Goal: Navigation & Orientation: Find specific page/section

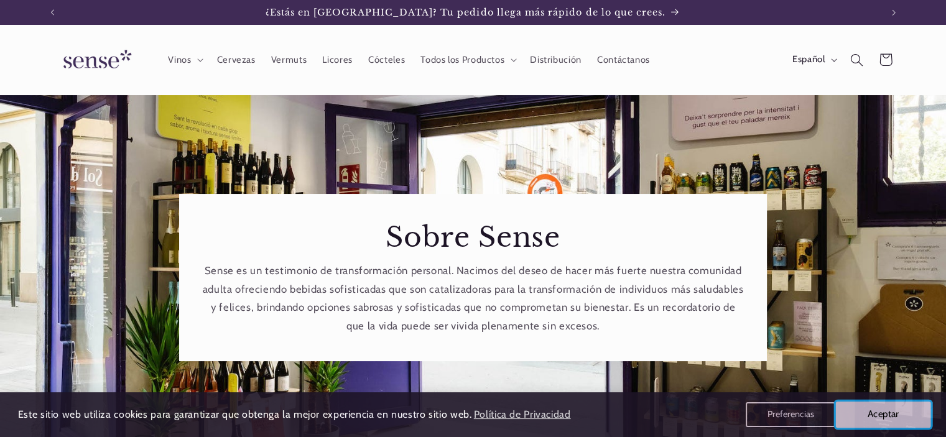
click at [868, 416] on button "Aceptar" at bounding box center [883, 415] width 95 height 26
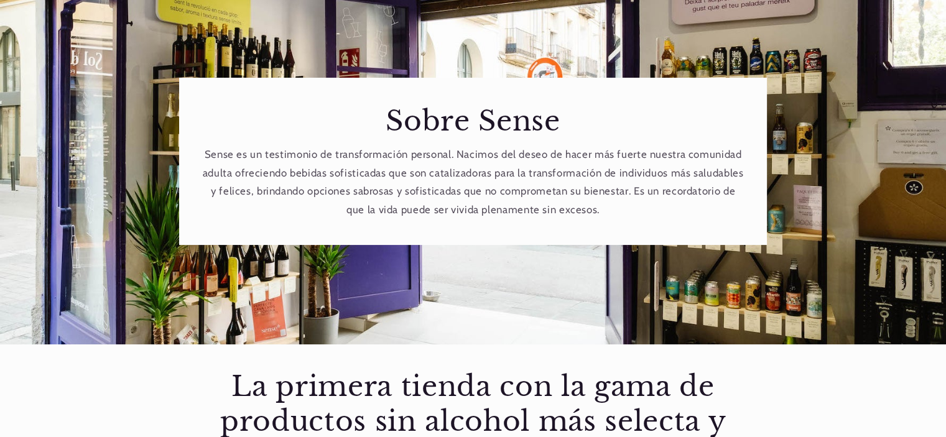
scroll to position [124, 0]
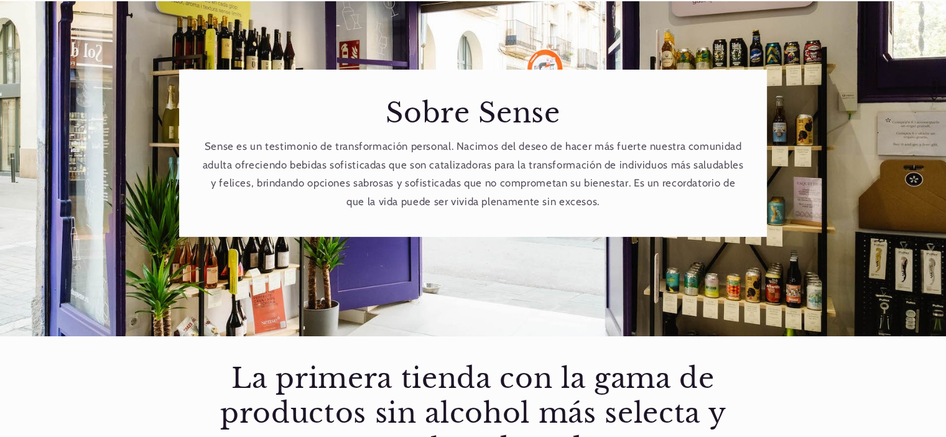
click at [607, 201] on p "Sense es un testimonio de transformación personal. Nacimos del deseo de hacer m…" at bounding box center [473, 173] width 542 height 73
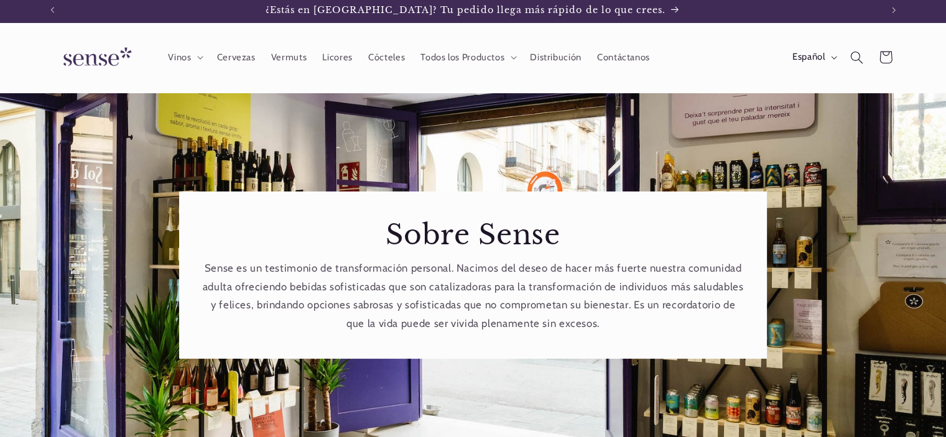
scroll to position [0, 0]
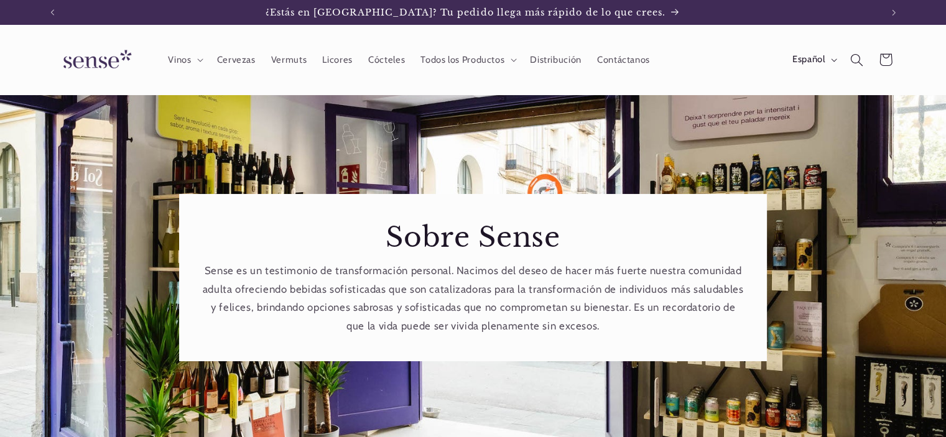
click at [708, 144] on div "Sobre Sense Sense es un testimonio de transformación personal. Nacimos del dese…" at bounding box center [473, 278] width 914 height 366
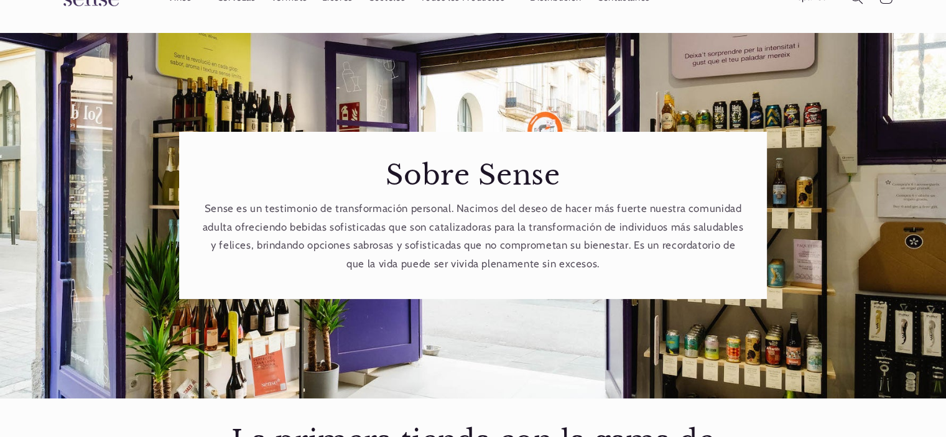
scroll to position [0, 828]
click at [601, 206] on p "Sense es un testimonio de transformación personal. Nacimos del deseo de hacer m…" at bounding box center [473, 236] width 542 height 73
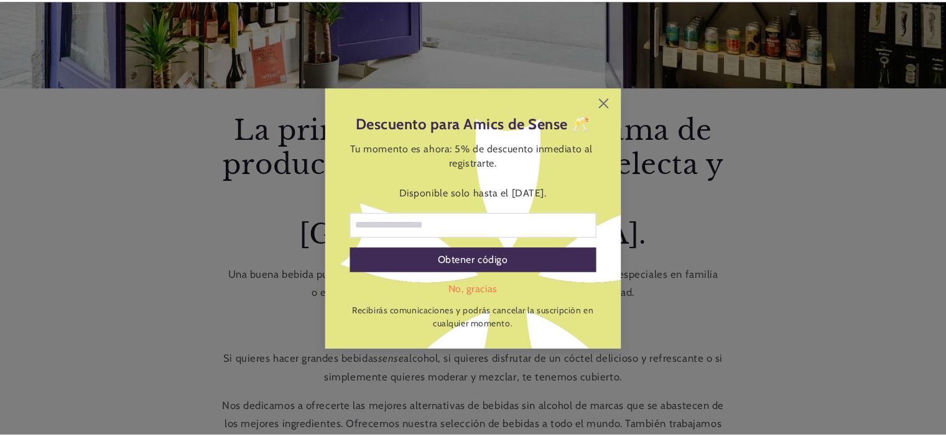
scroll to position [0, 0]
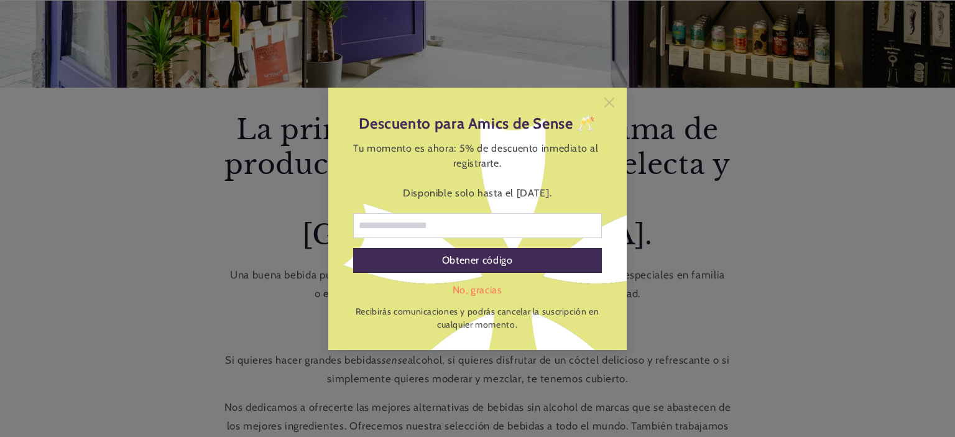
click at [609, 103] on icon at bounding box center [609, 102] width 10 height 10
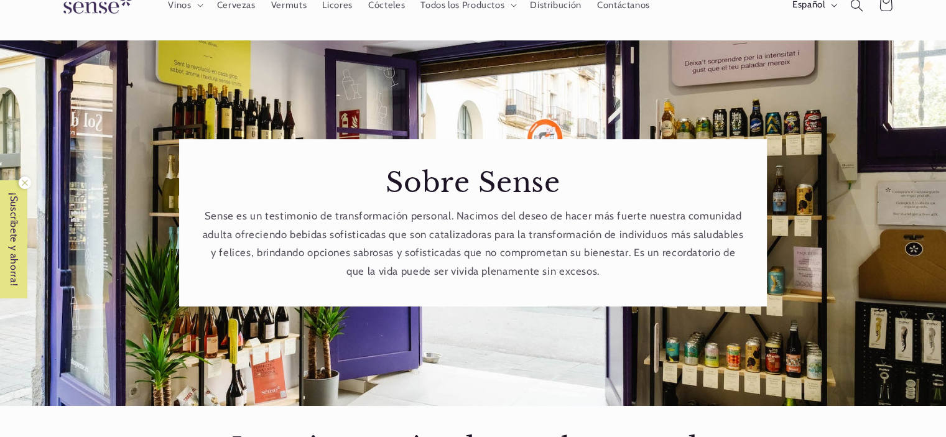
scroll to position [124, 0]
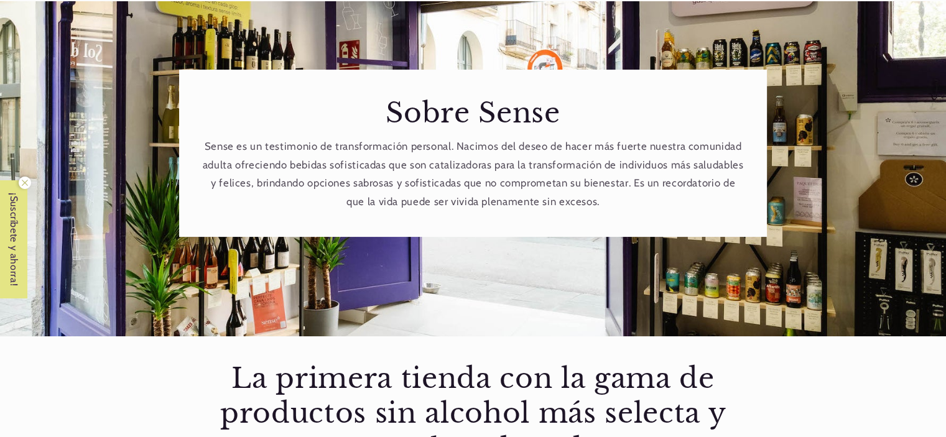
drag, startPoint x: 721, startPoint y: 131, endPoint x: 662, endPoint y: 175, distance: 73.9
click at [662, 175] on div "Sobre Sense Sense es un testimonio de transformación personal. Nacimos del dese…" at bounding box center [473, 153] width 588 height 167
click at [589, 234] on div "Sobre Sense Sense es un testimonio de transformación personal. Nacimos del dese…" at bounding box center [473, 153] width 588 height 167
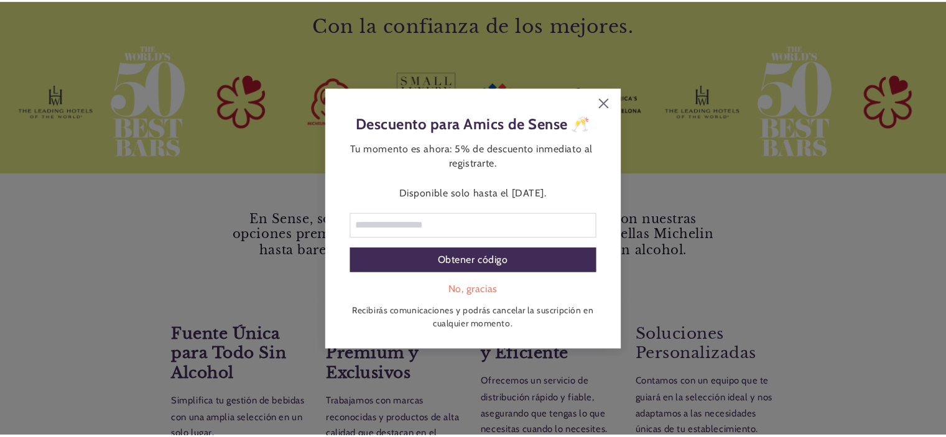
scroll to position [0, 828]
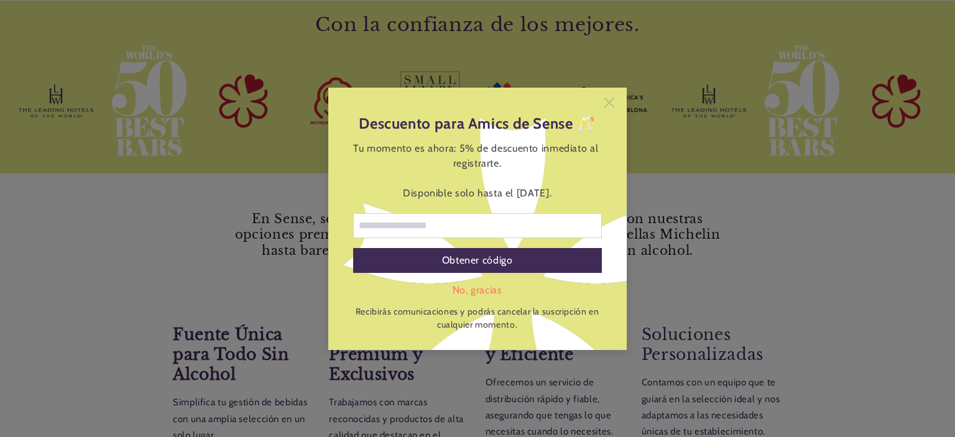
click at [607, 103] on icon at bounding box center [609, 103] width 10 height 10
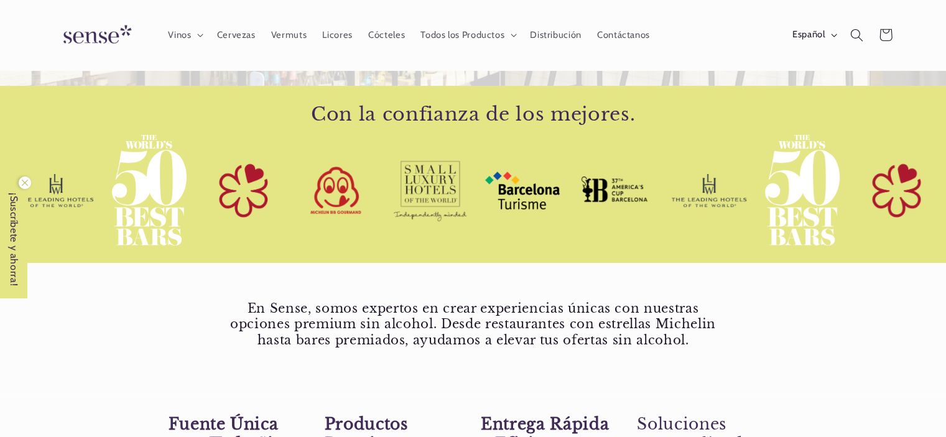
scroll to position [0, 0]
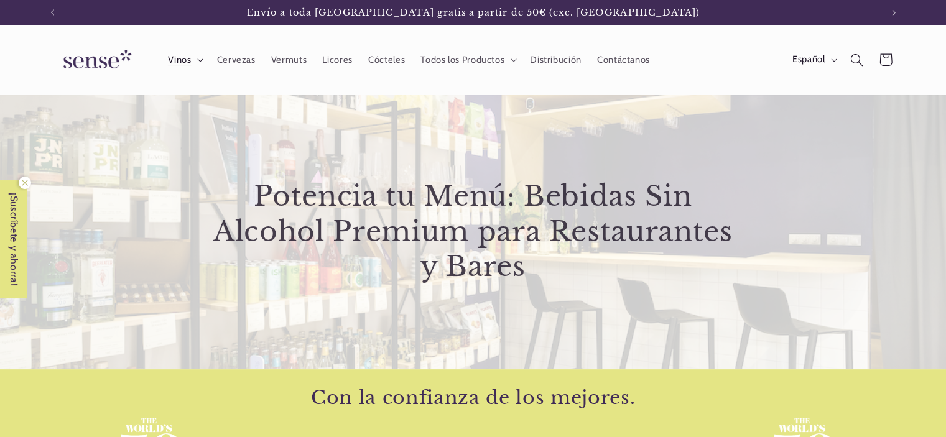
click at [198, 62] on icon at bounding box center [200, 60] width 6 height 4
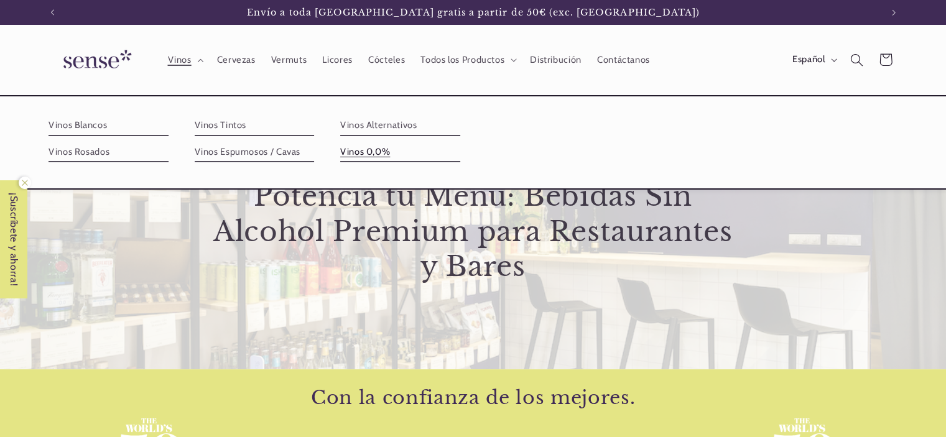
click at [366, 144] on link "Vinos 0,0%" at bounding box center [400, 152] width 120 height 20
